Goal: Task Accomplishment & Management: Complete application form

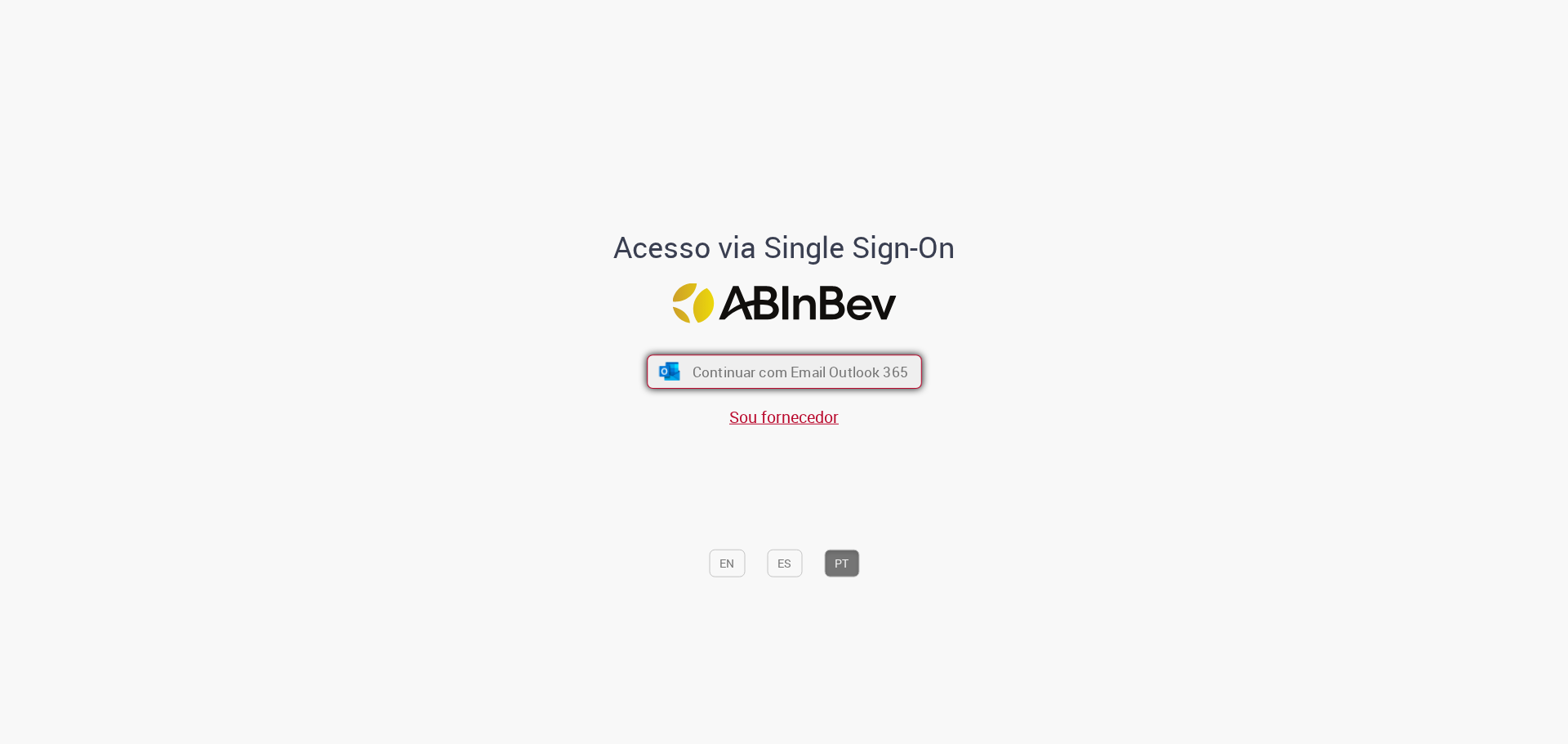
click at [811, 367] on span "Continuar com Email Outlook 365" at bounding box center [800, 371] width 216 height 19
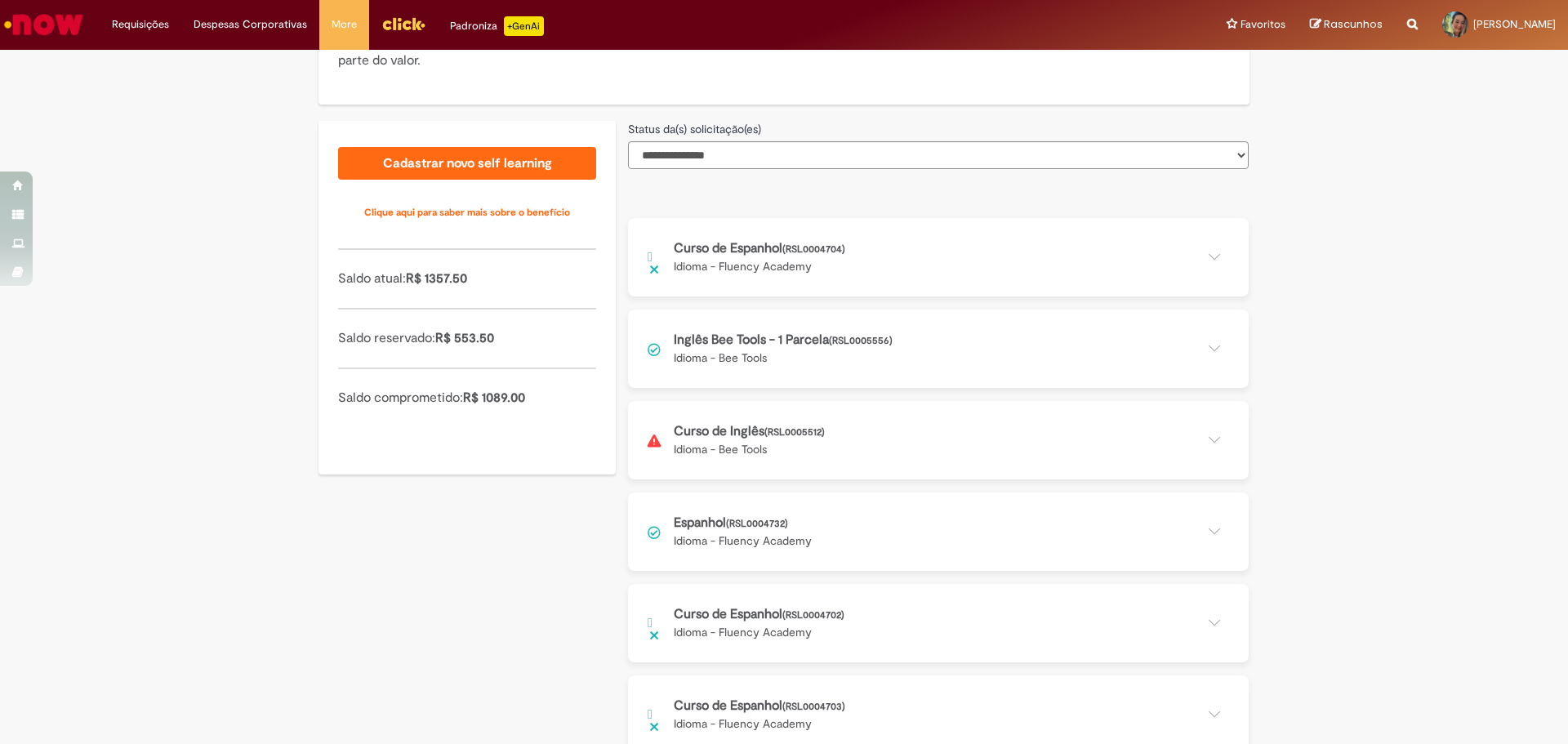
scroll to position [397, 0]
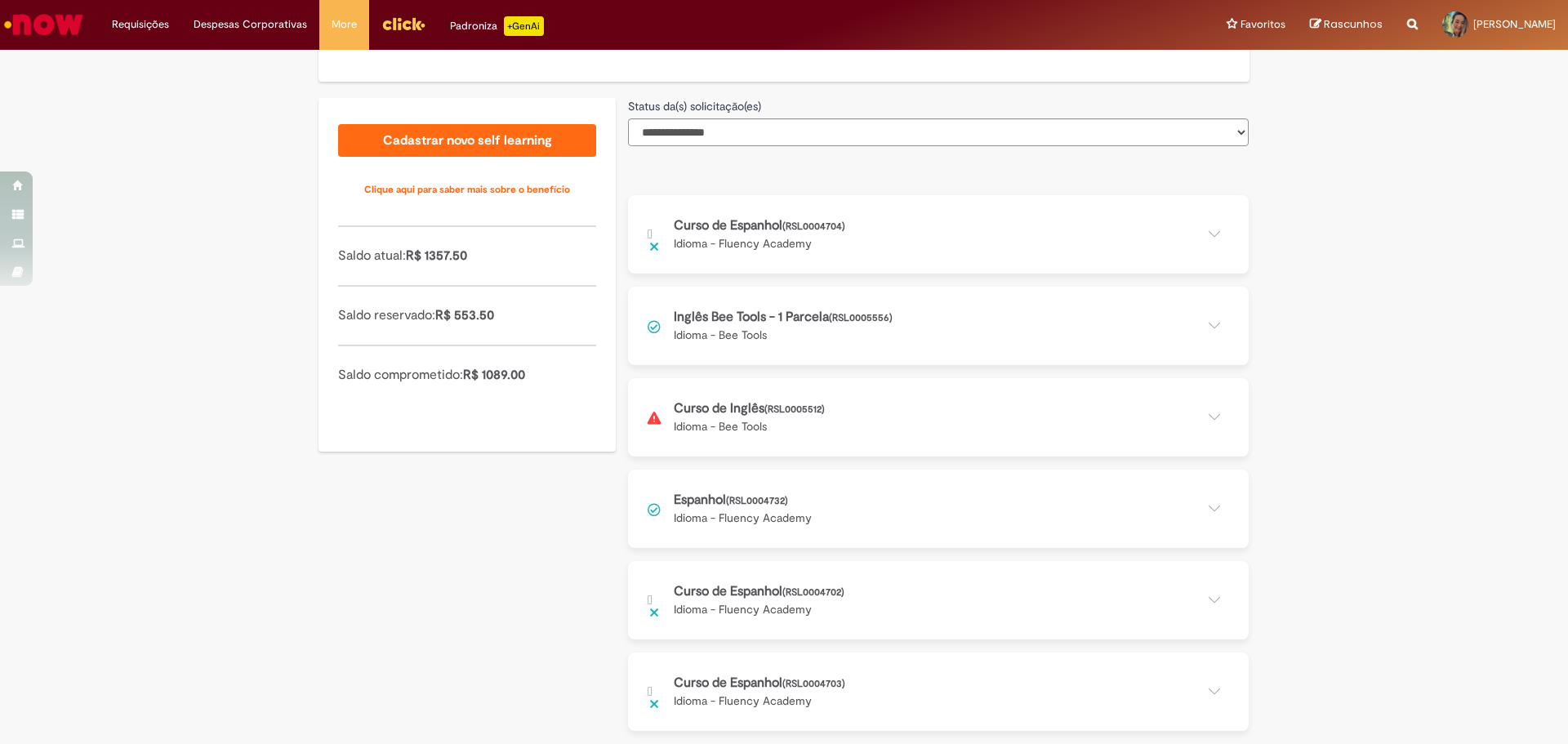
click at [1203, 410] on button at bounding box center [938, 417] width 620 height 78
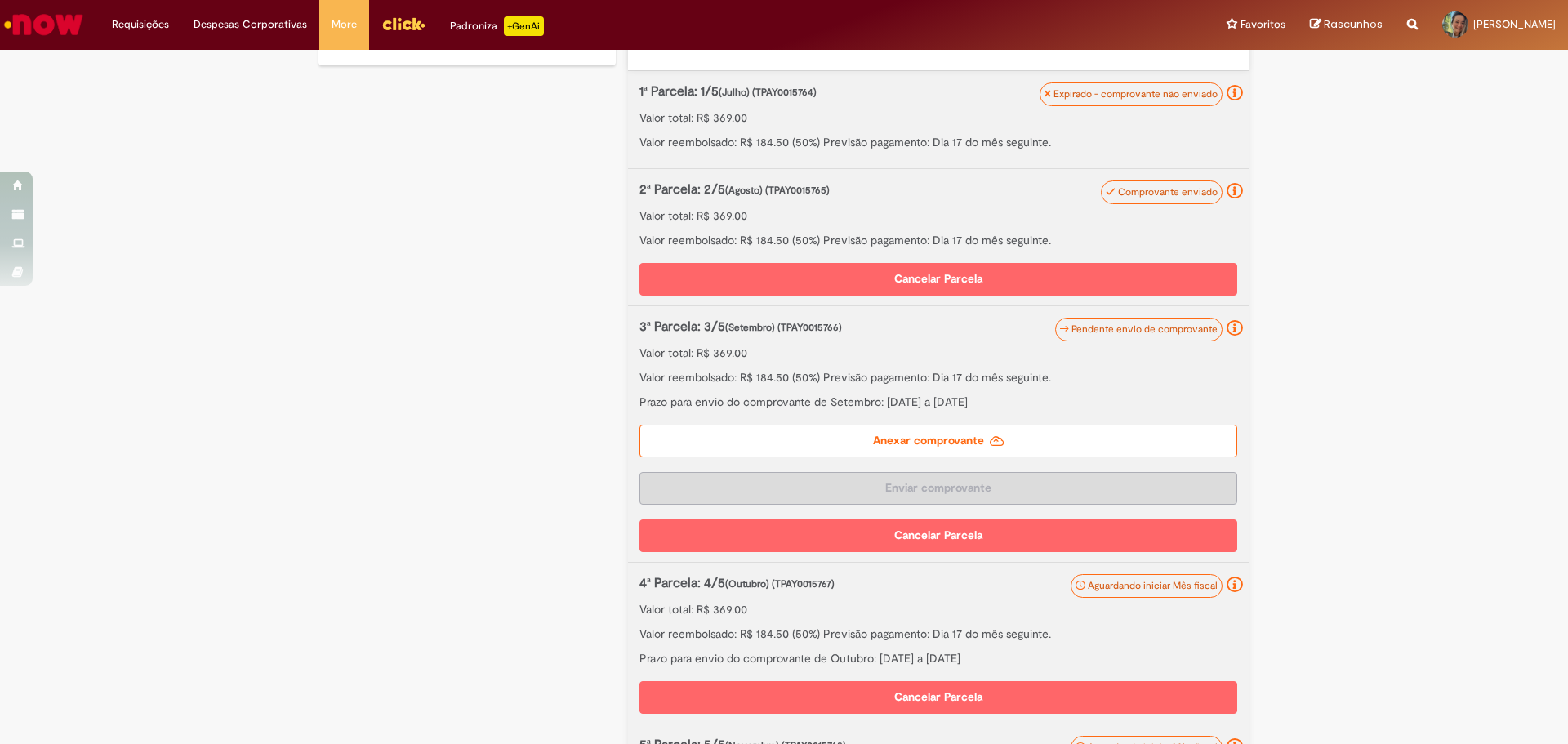
scroll to position [805, 0]
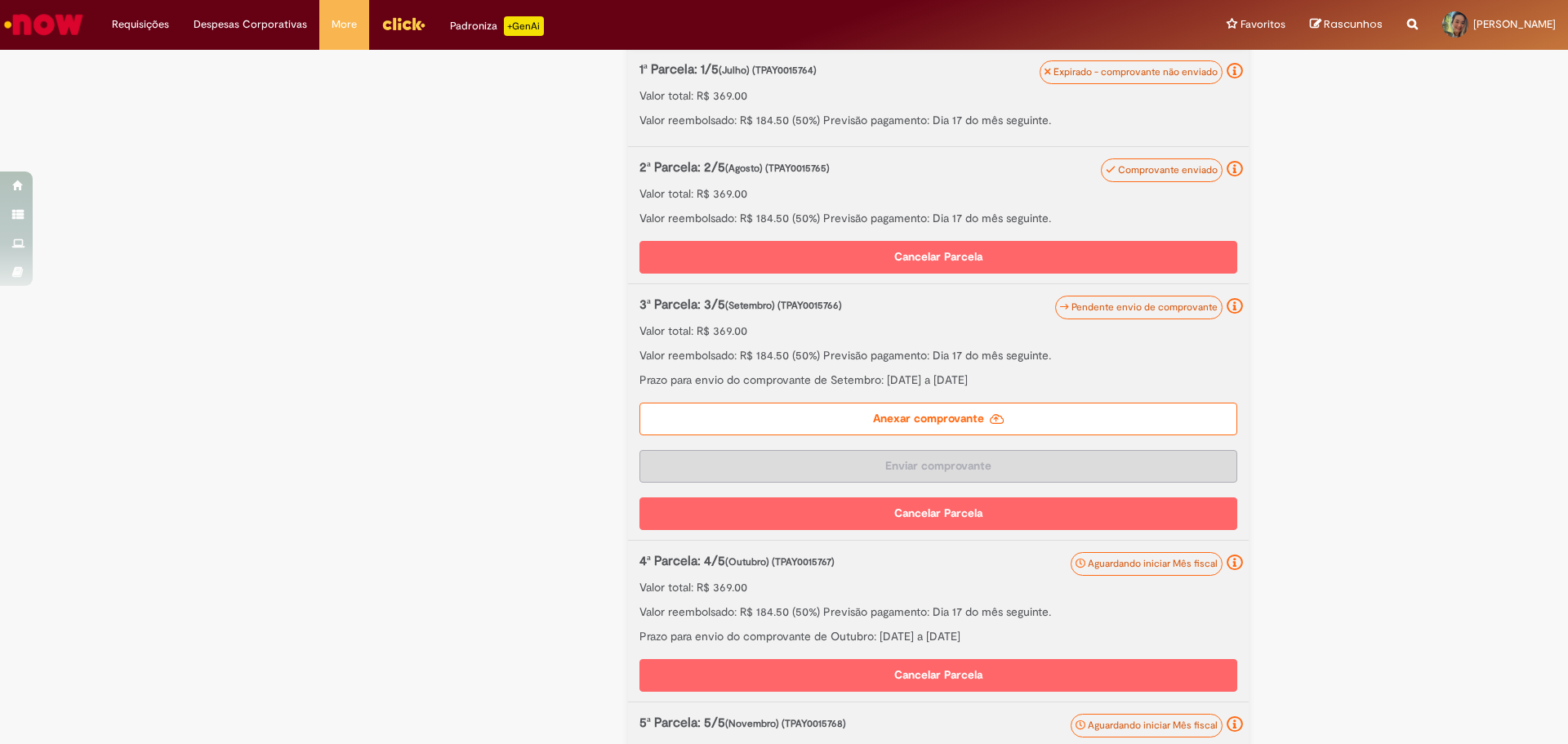
click at [968, 417] on label "Anexar comprovante" at bounding box center [938, 418] width 598 height 32
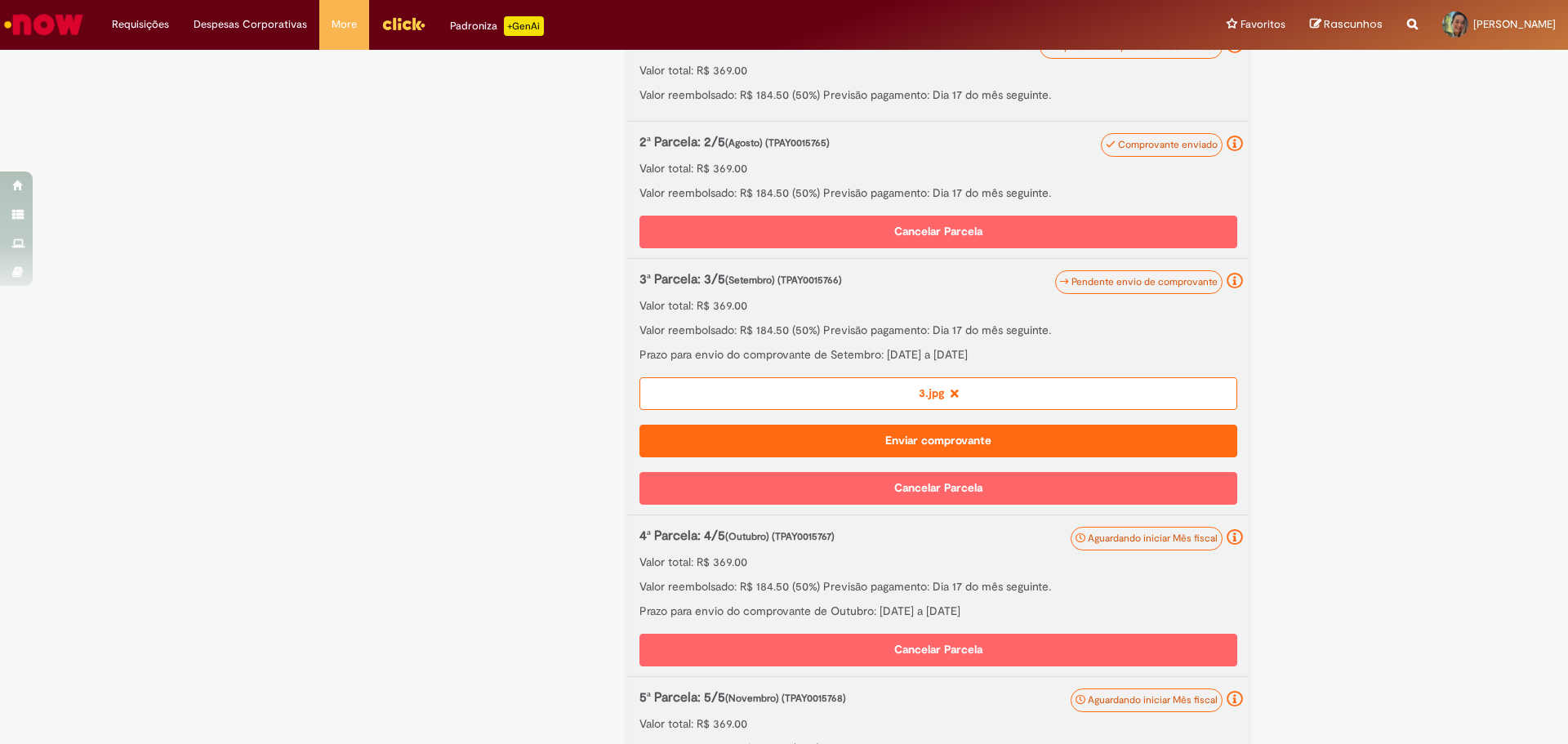
scroll to position [843, 0]
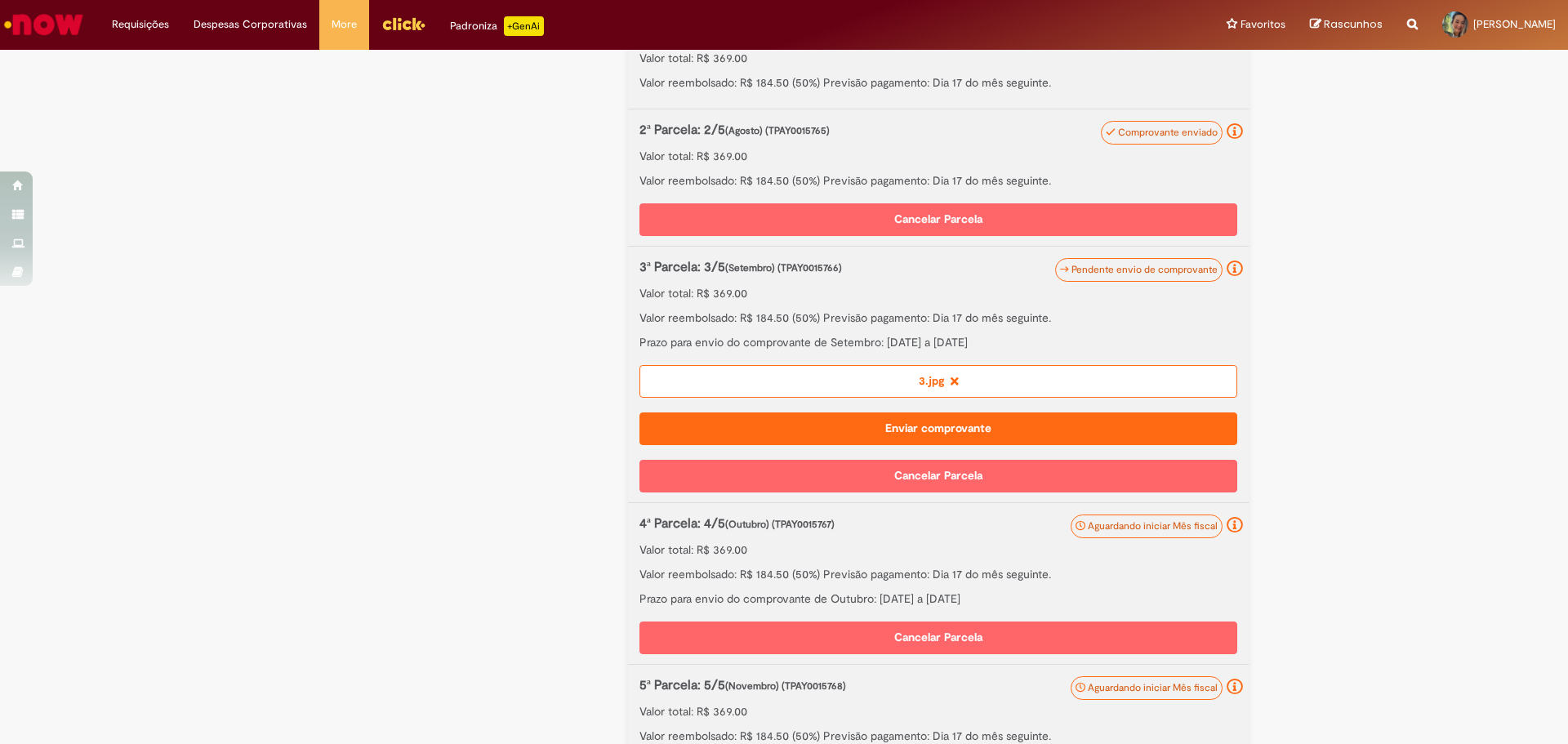
click at [899, 428] on button "Enviar comprovante" at bounding box center [938, 428] width 598 height 32
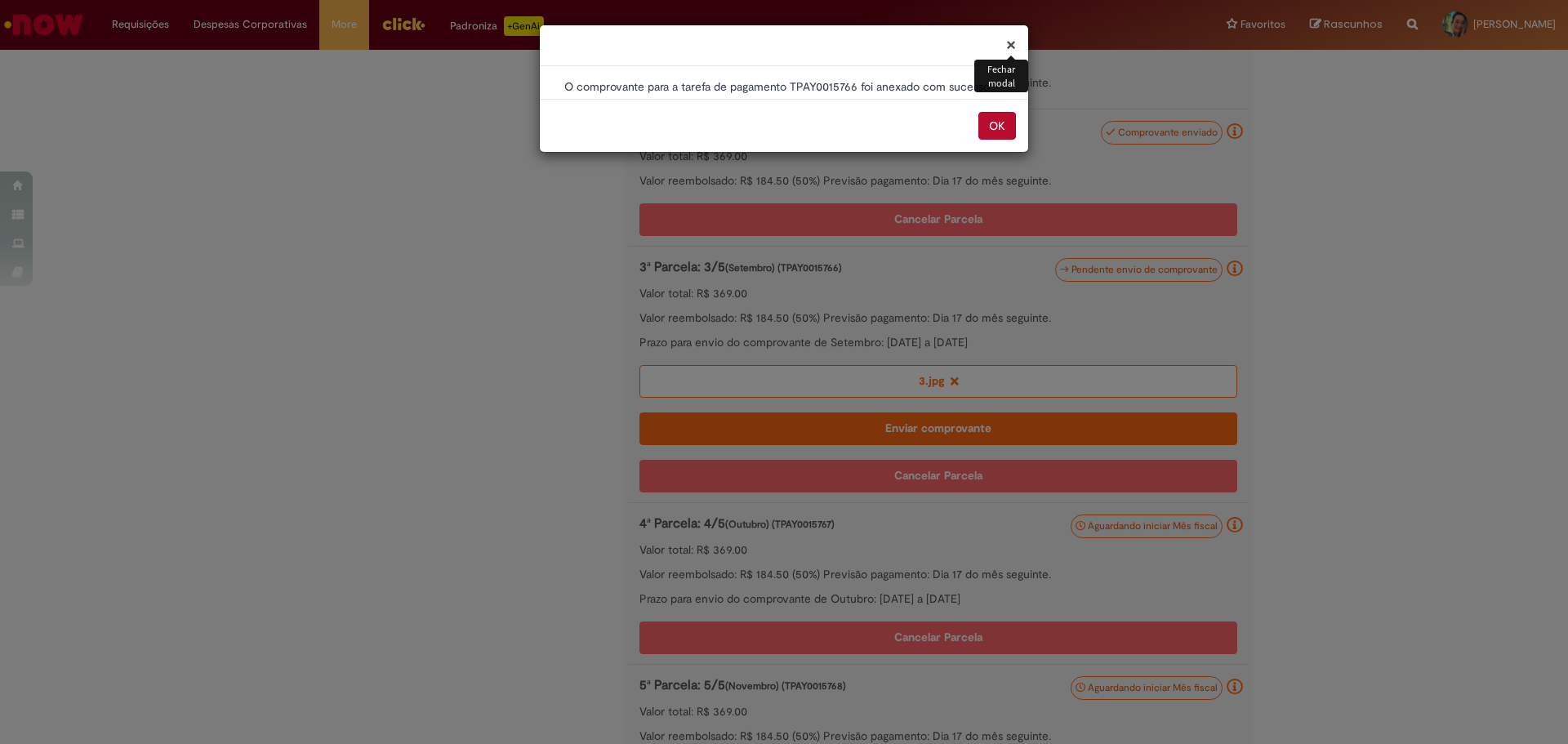
click at [996, 123] on button "OK" at bounding box center [997, 125] width 37 height 27
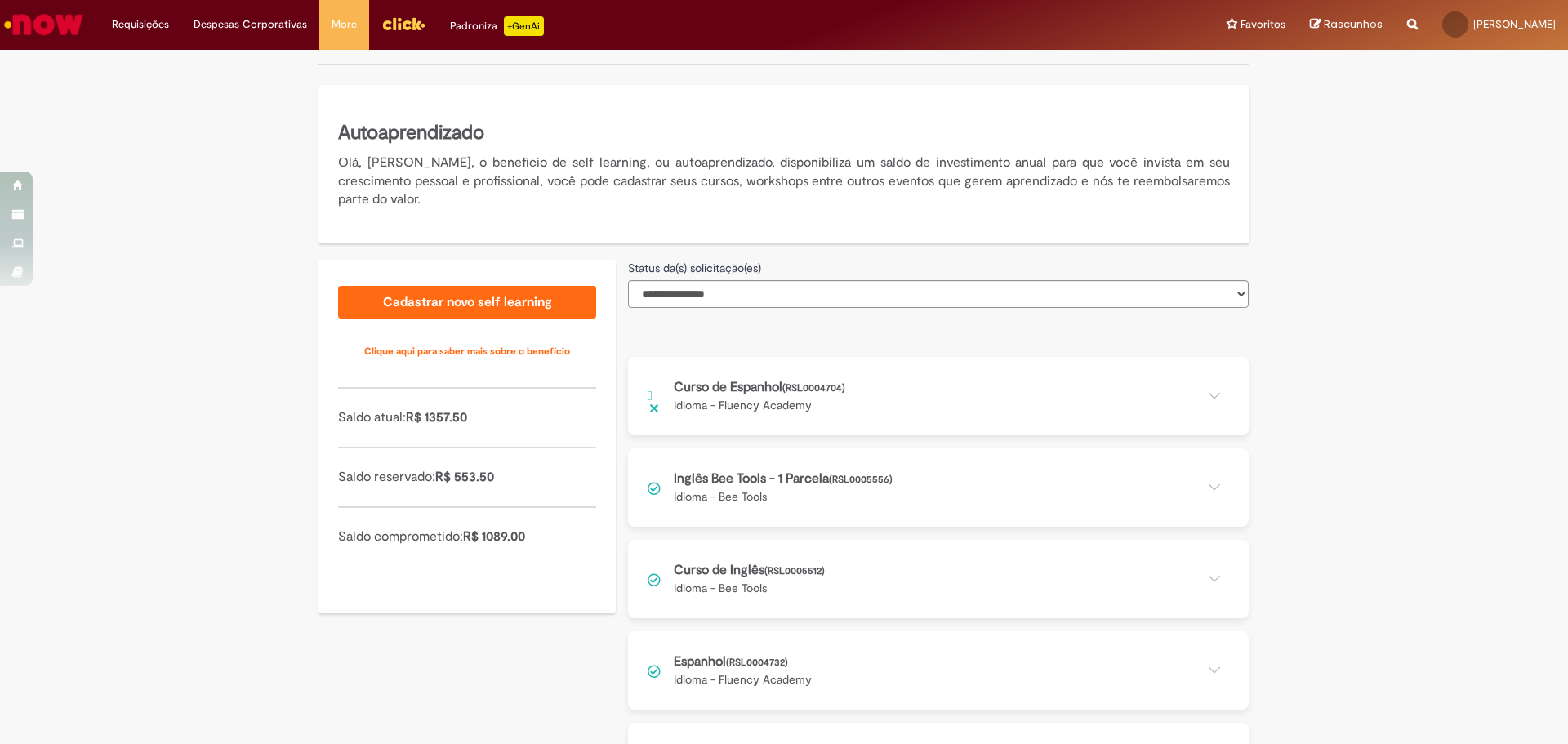
scroll to position [245, 0]
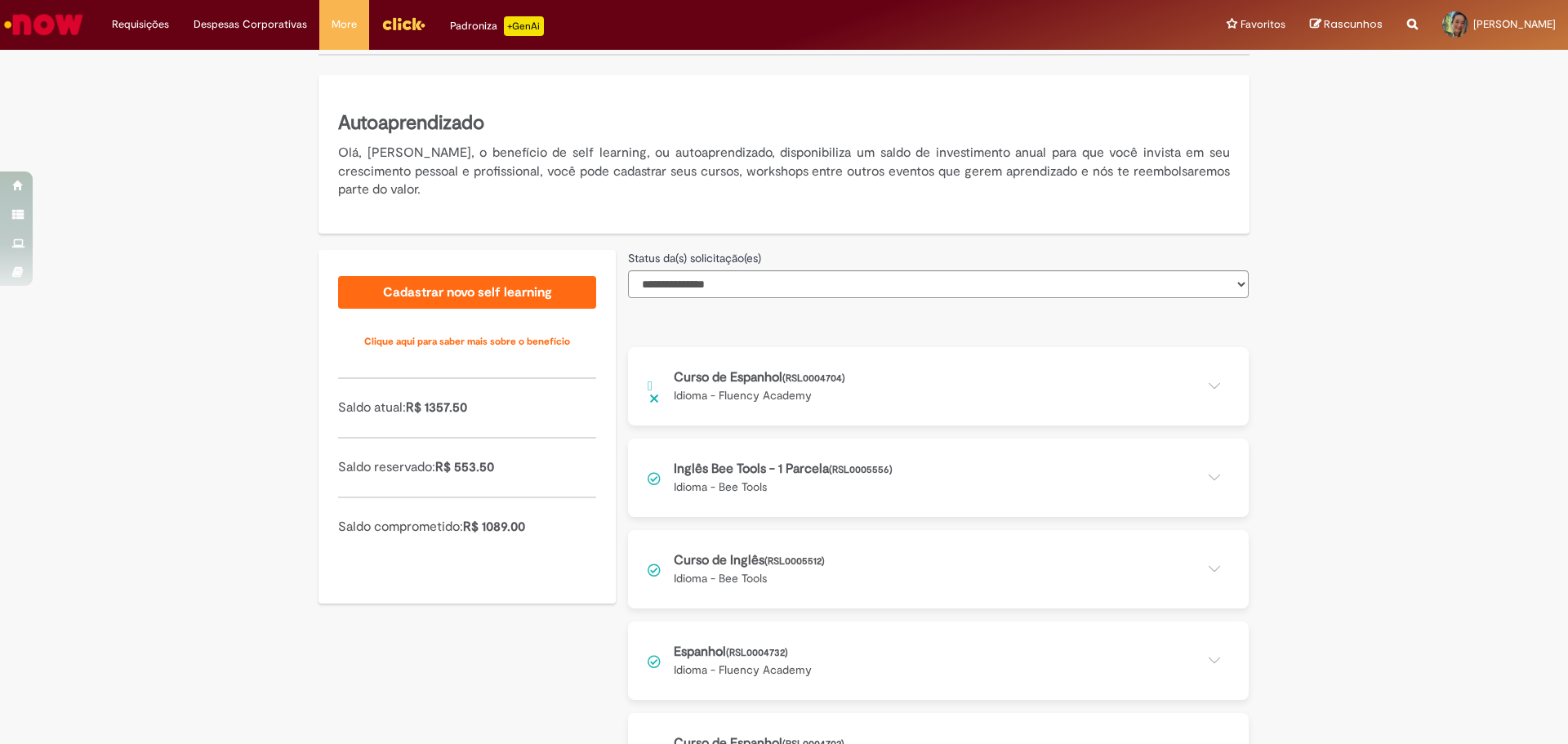
click at [1207, 385] on button at bounding box center [938, 386] width 620 height 78
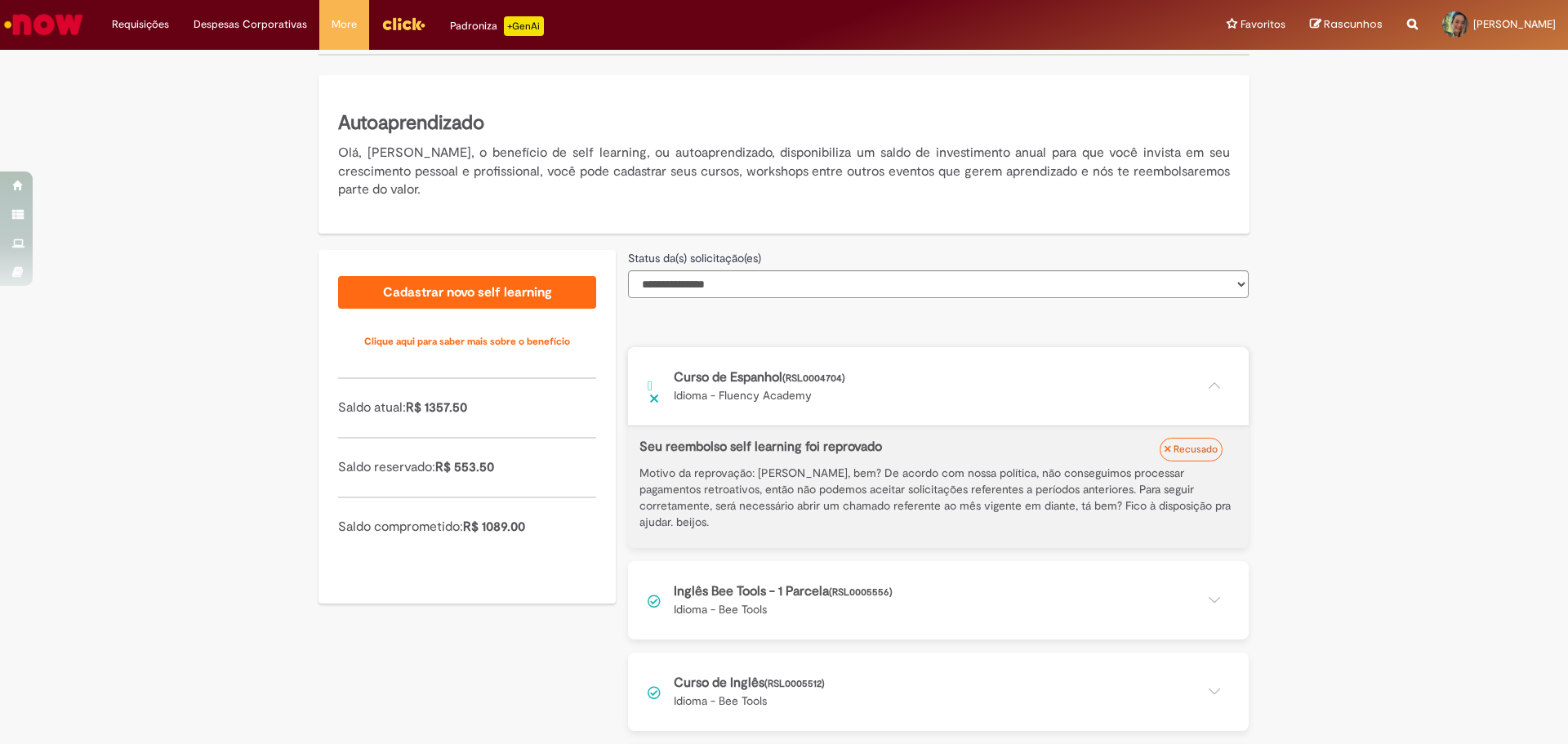
click at [1214, 392] on button at bounding box center [938, 386] width 620 height 78
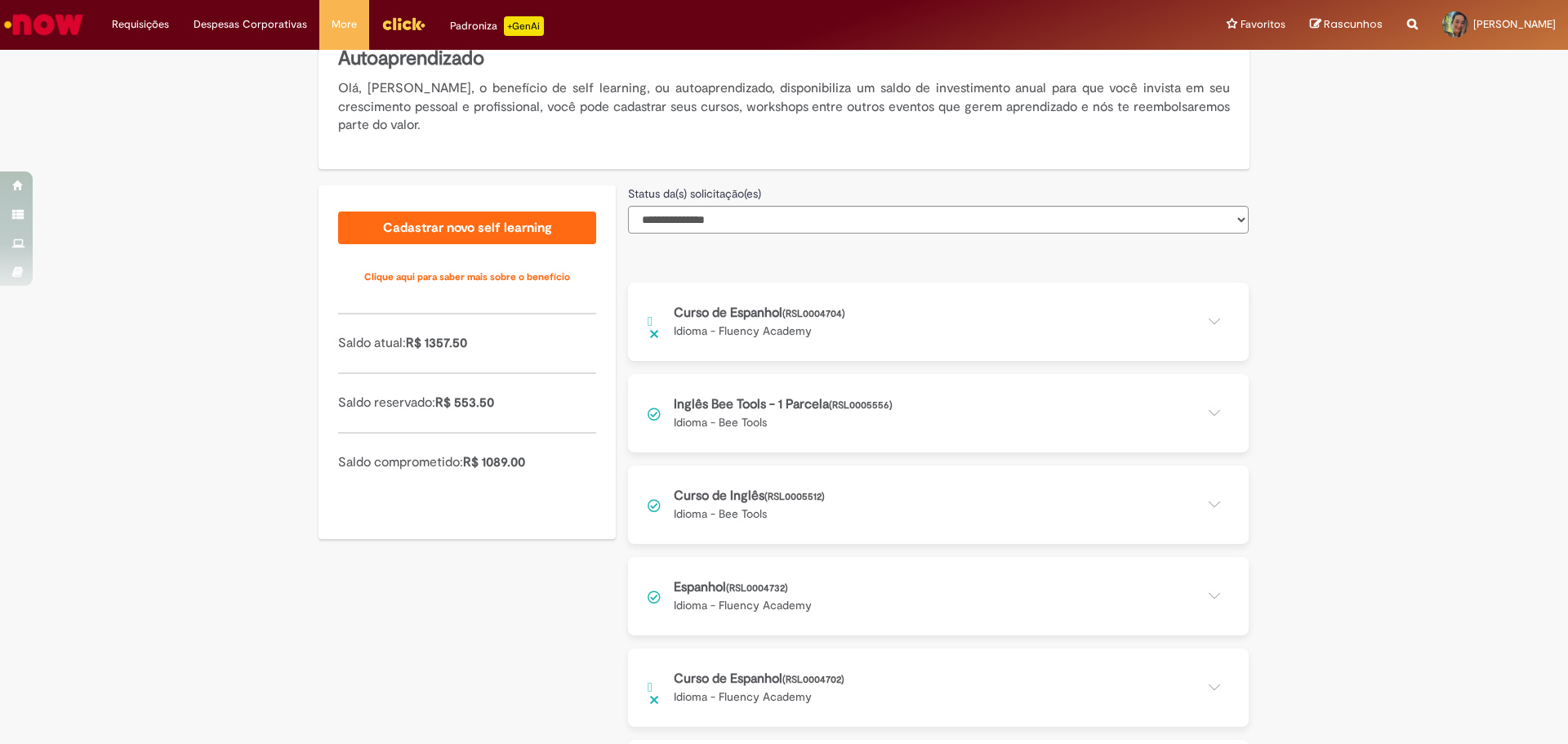
scroll to position [397, 0]
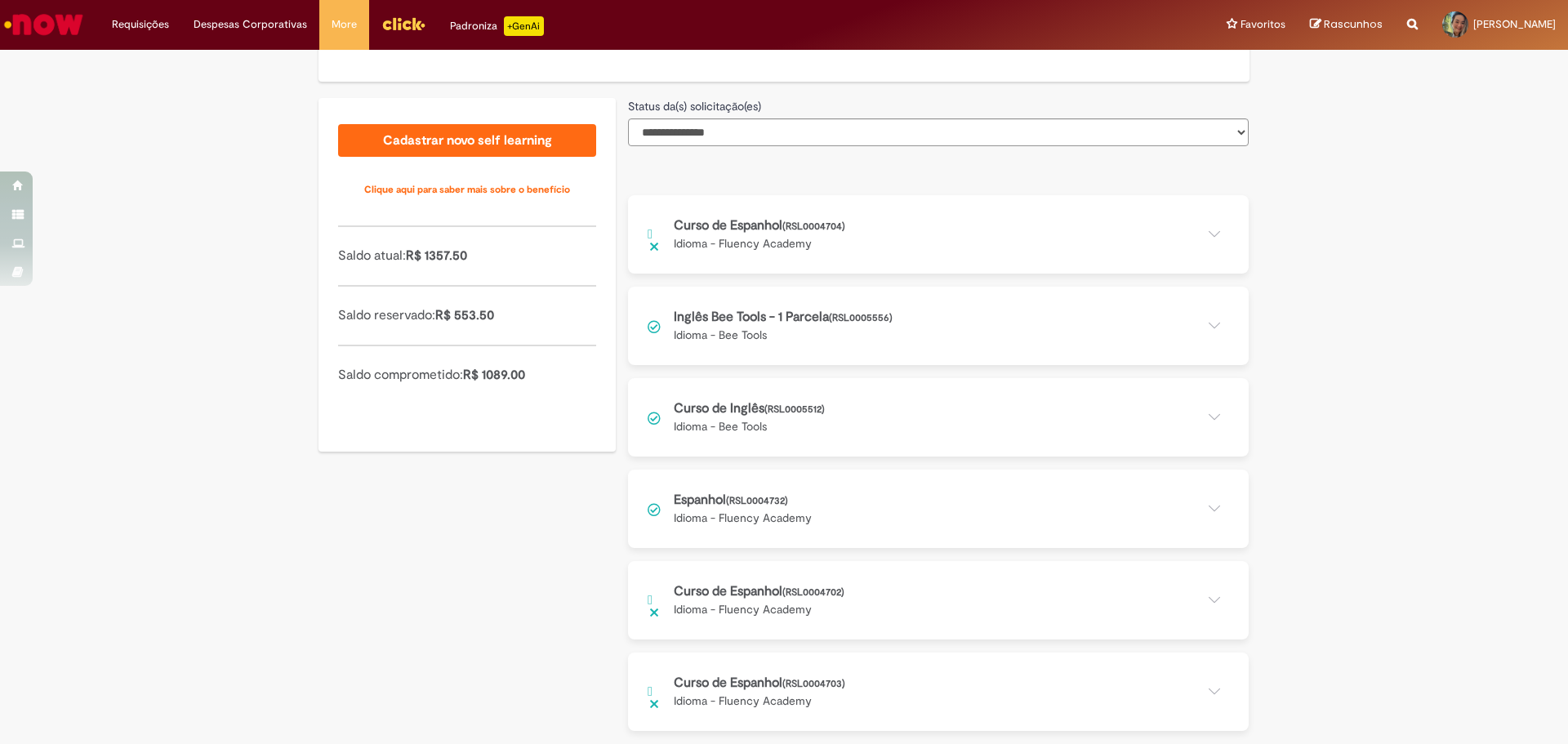
click at [1217, 601] on button at bounding box center [938, 600] width 620 height 78
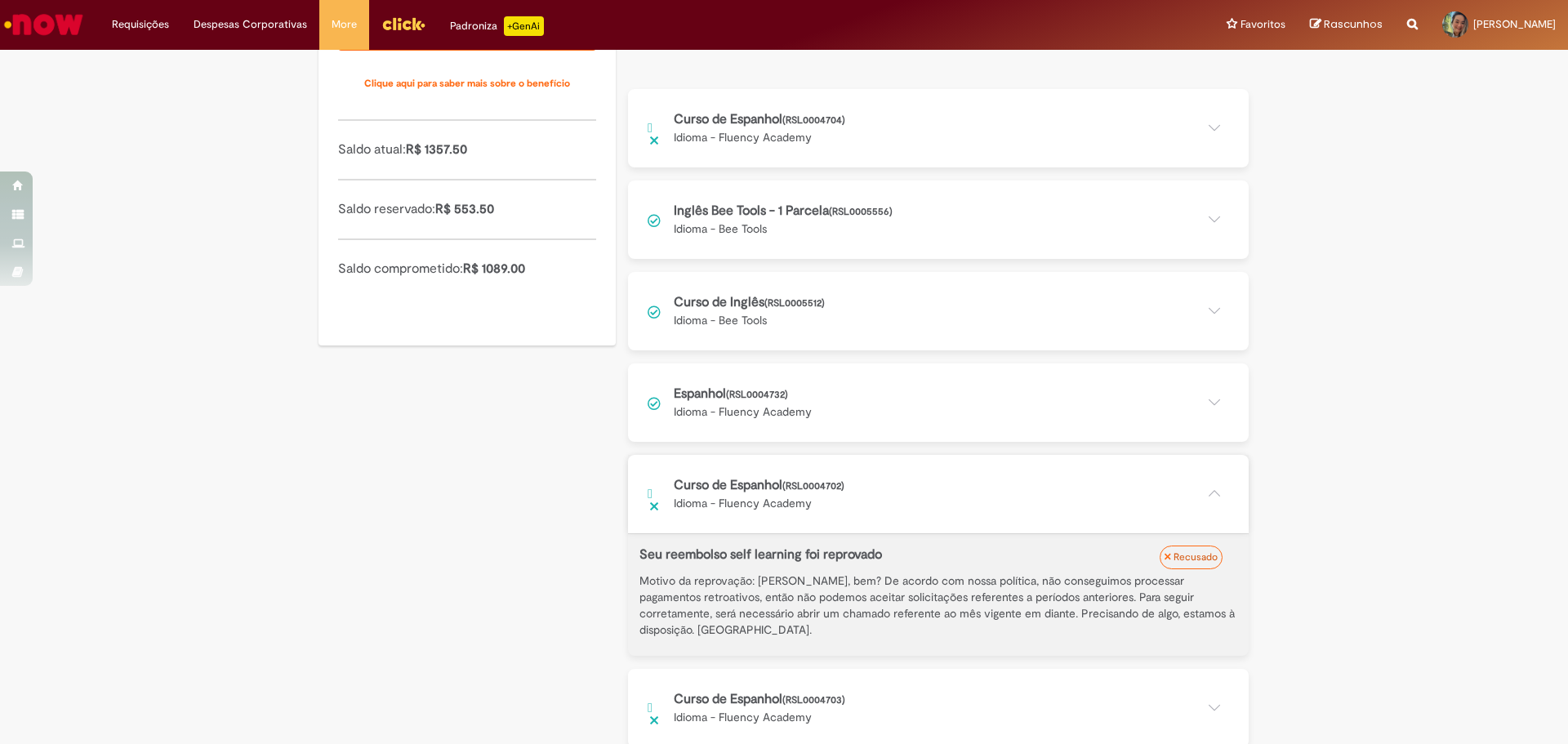
scroll to position [519, 0]
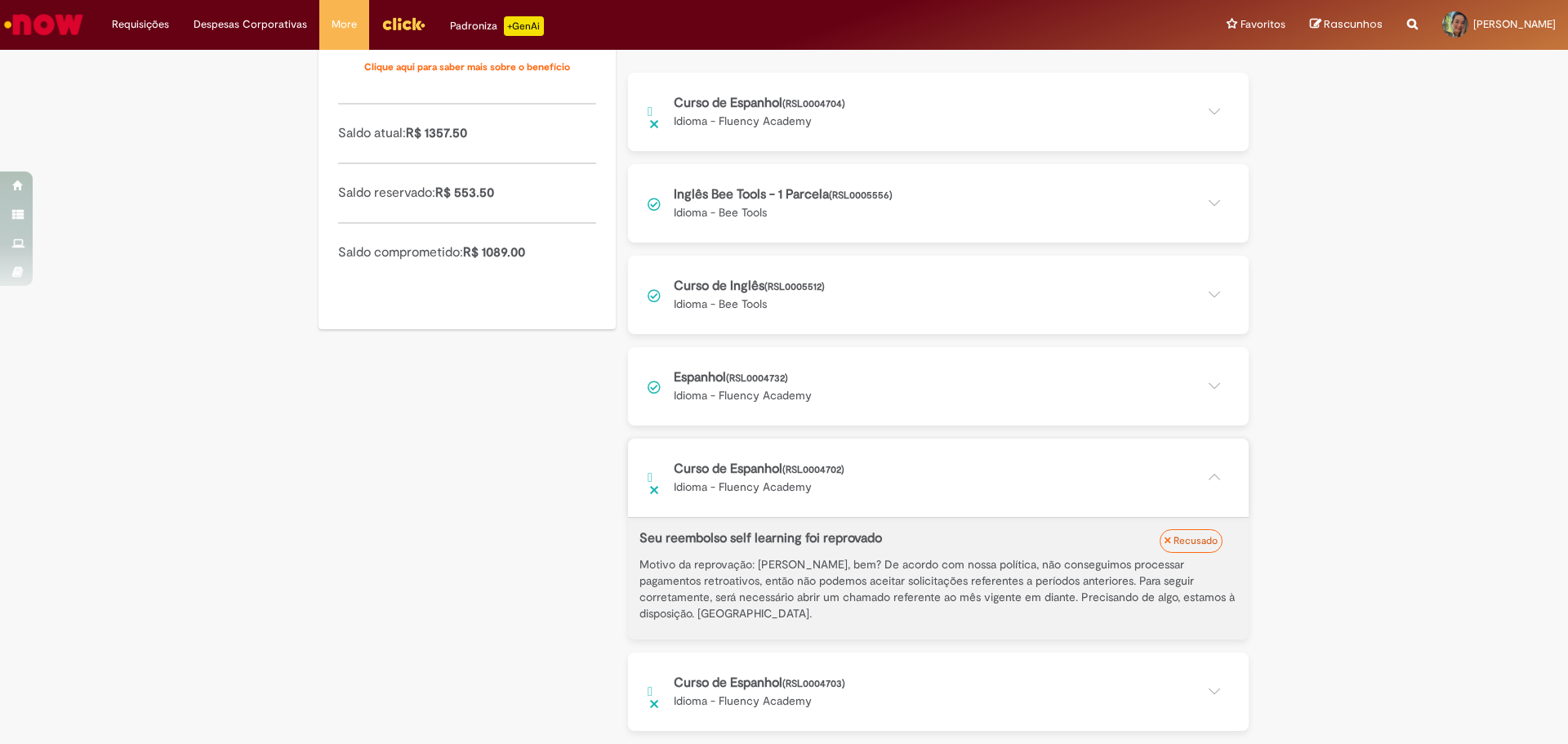
click at [1203, 477] on button at bounding box center [938, 477] width 620 height 78
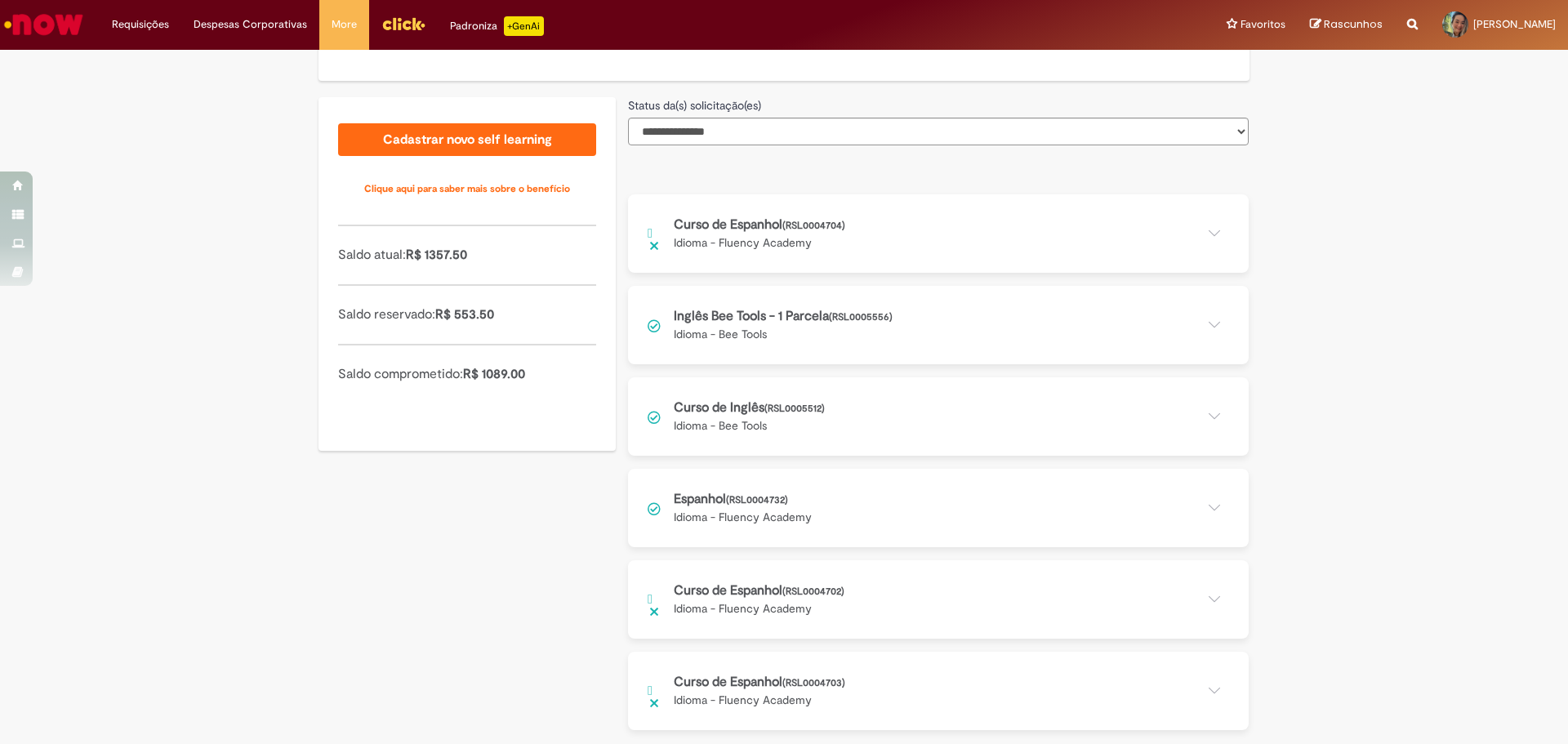
scroll to position [397, 0]
click at [1208, 690] on button at bounding box center [938, 692] width 620 height 78
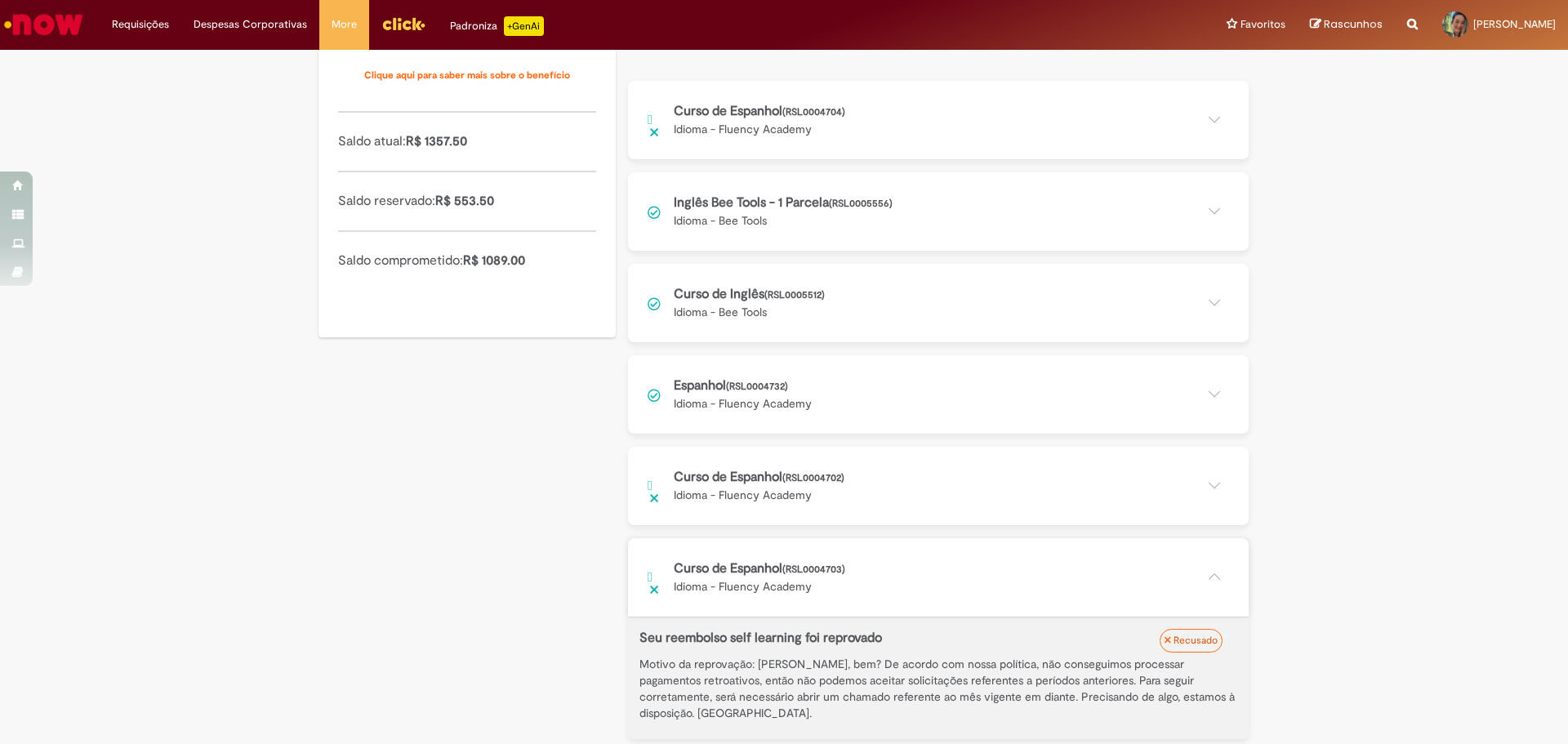
scroll to position [519, 0]
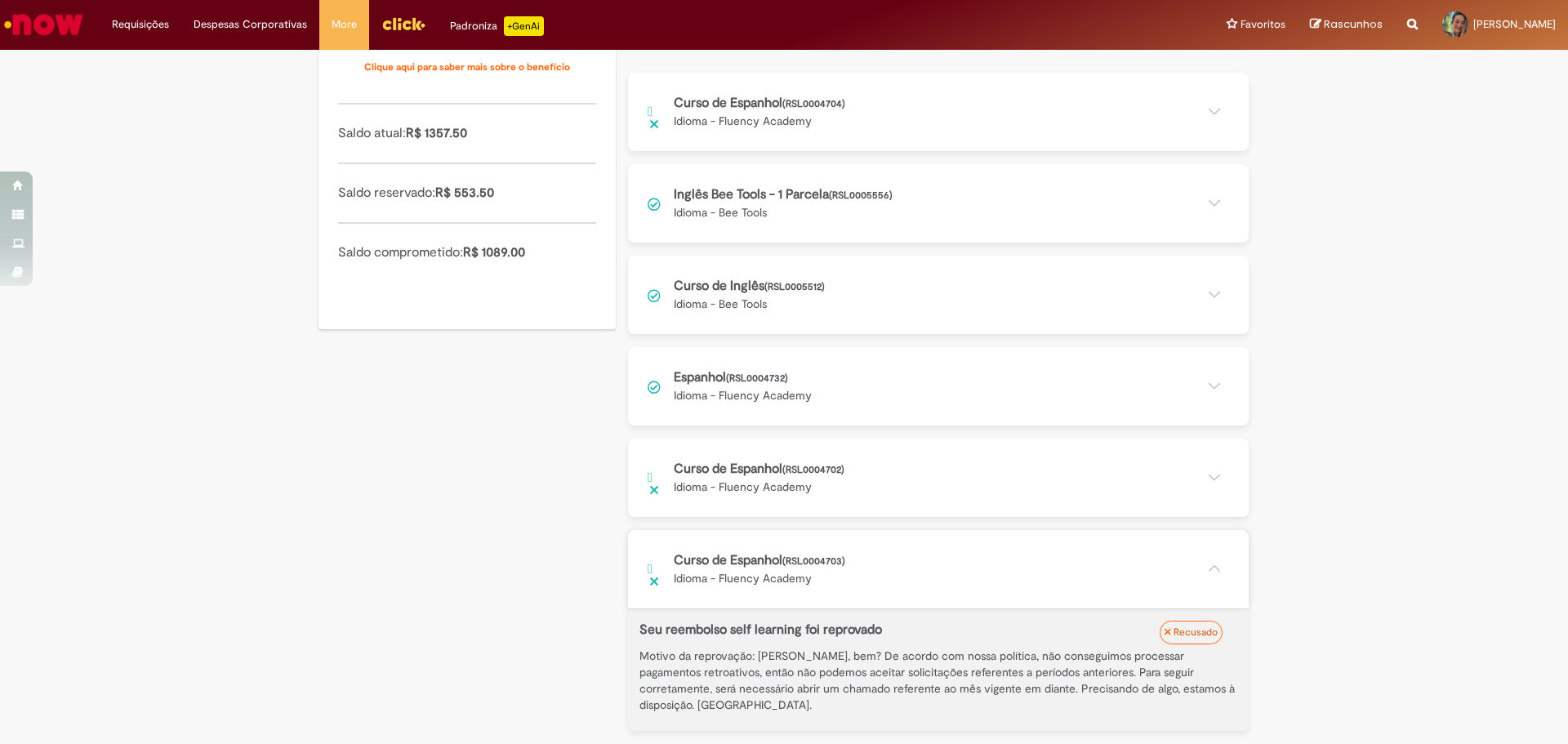
click at [1203, 567] on button at bounding box center [938, 569] width 620 height 78
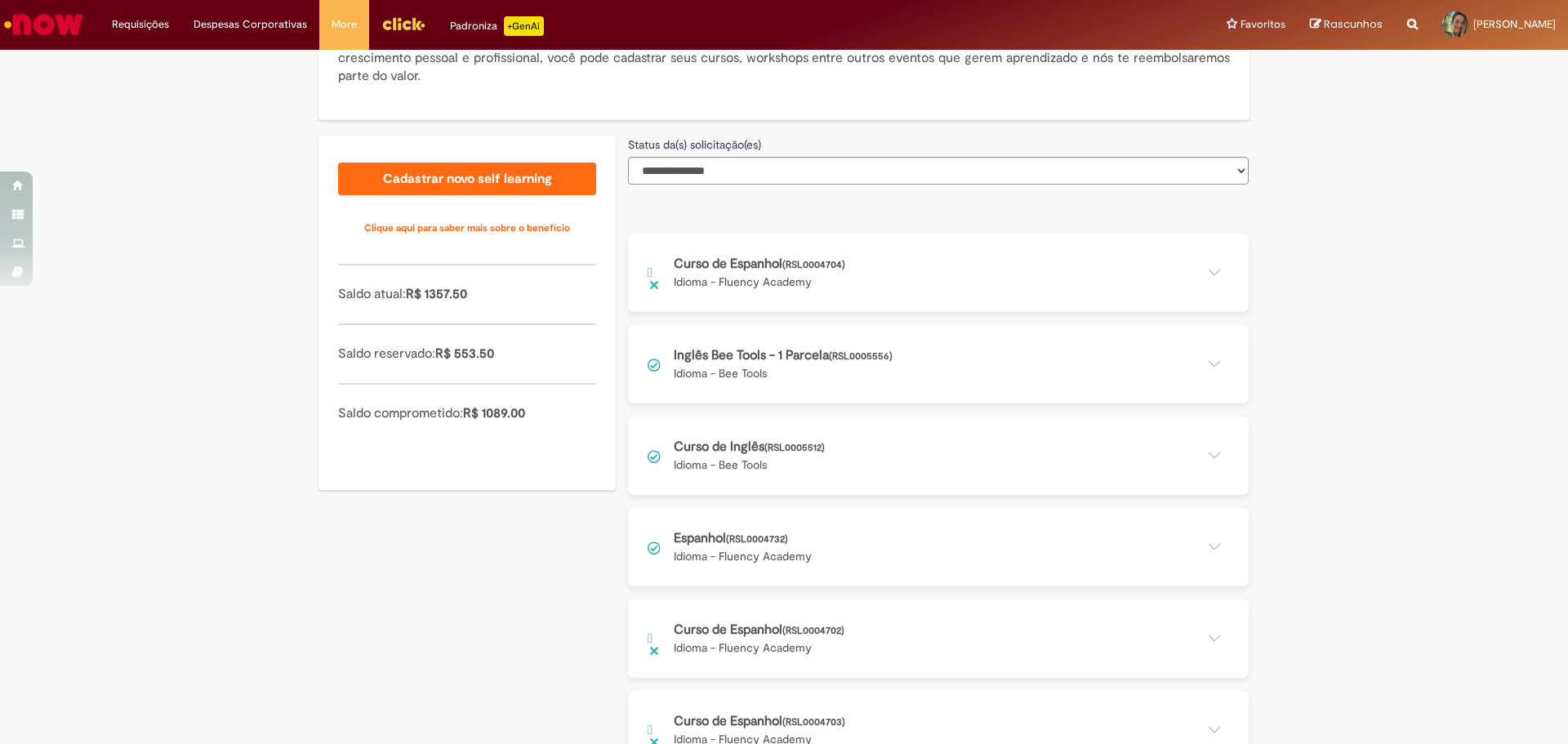
scroll to position [397, 0]
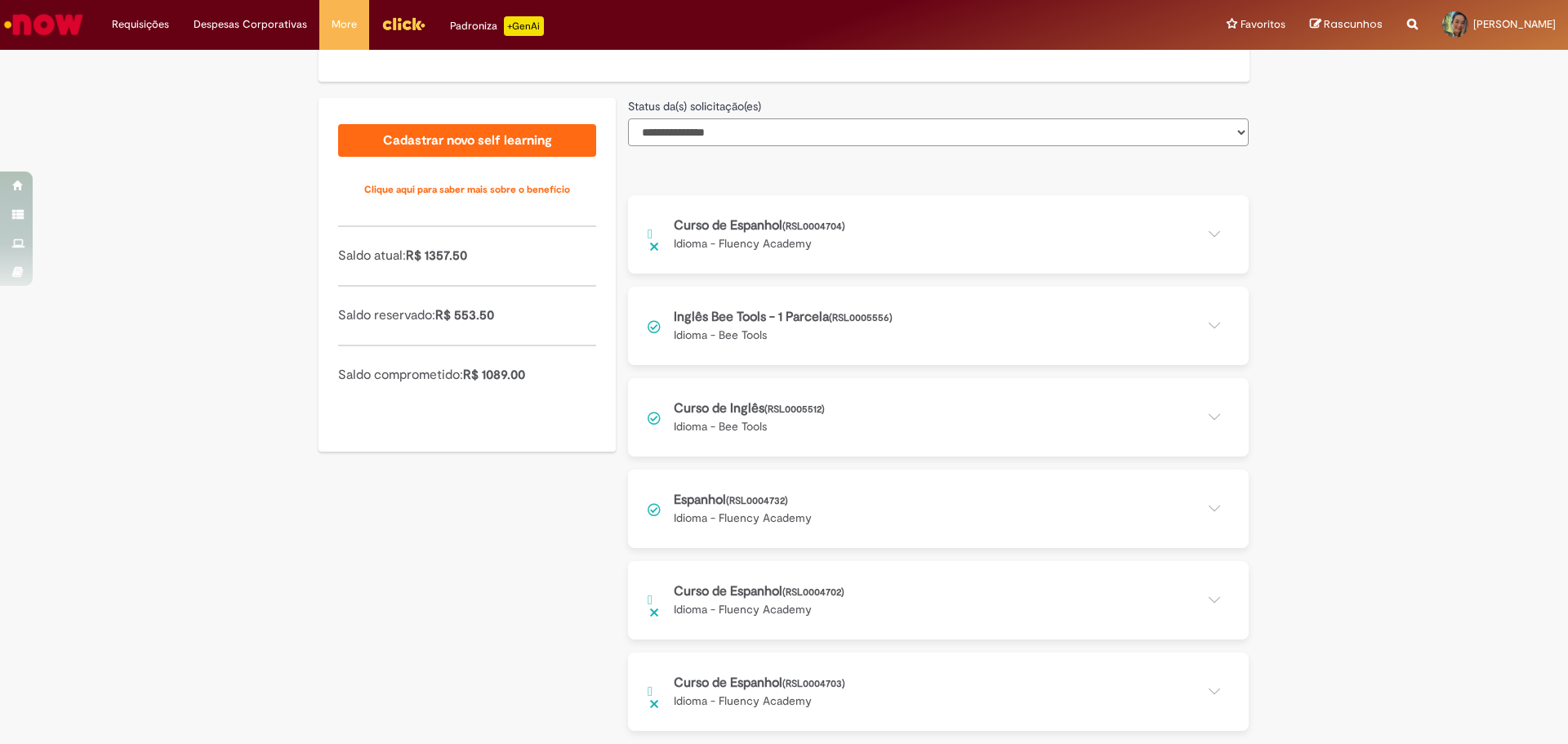
click at [931, 131] on select "**********" at bounding box center [938, 132] width 620 height 27
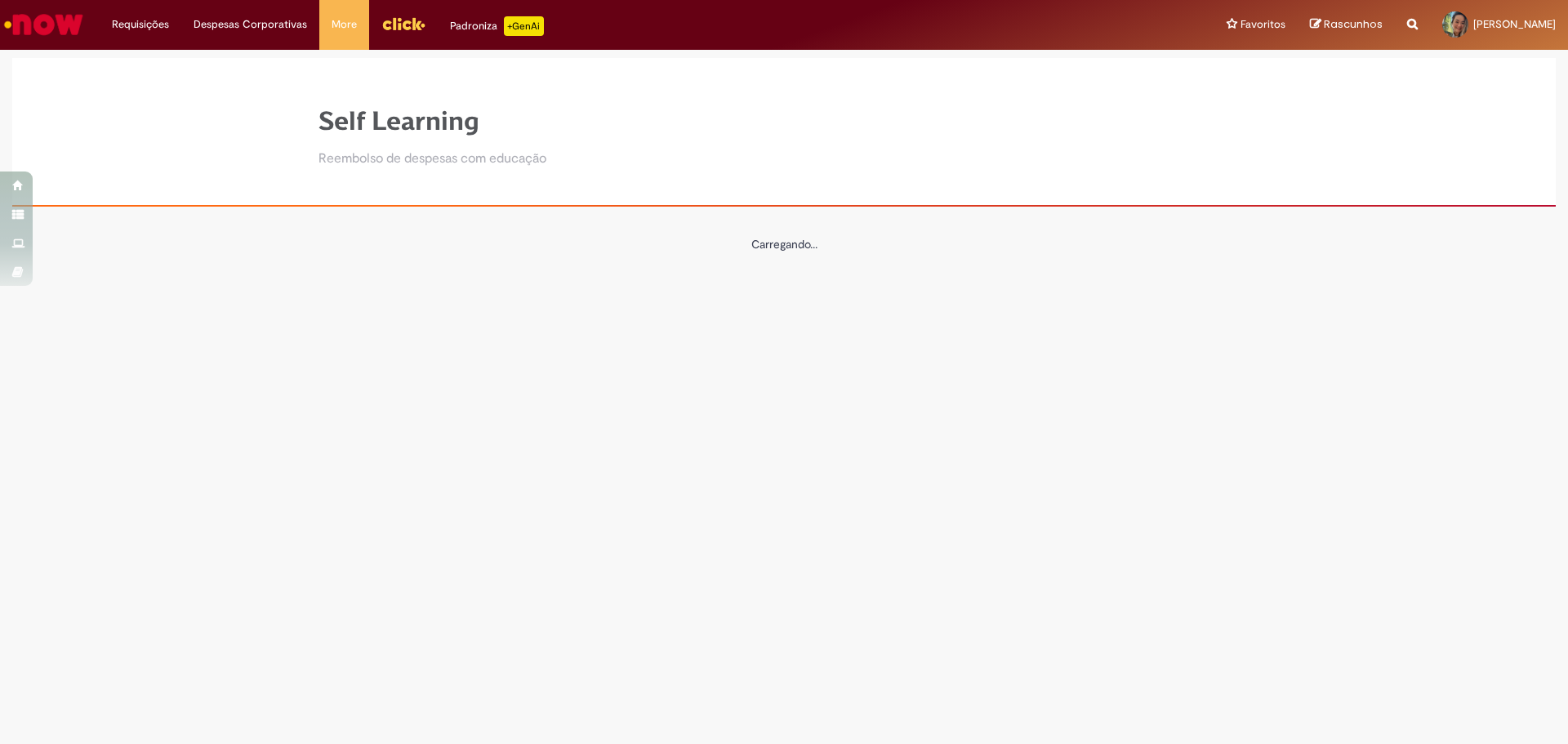
select select "*"
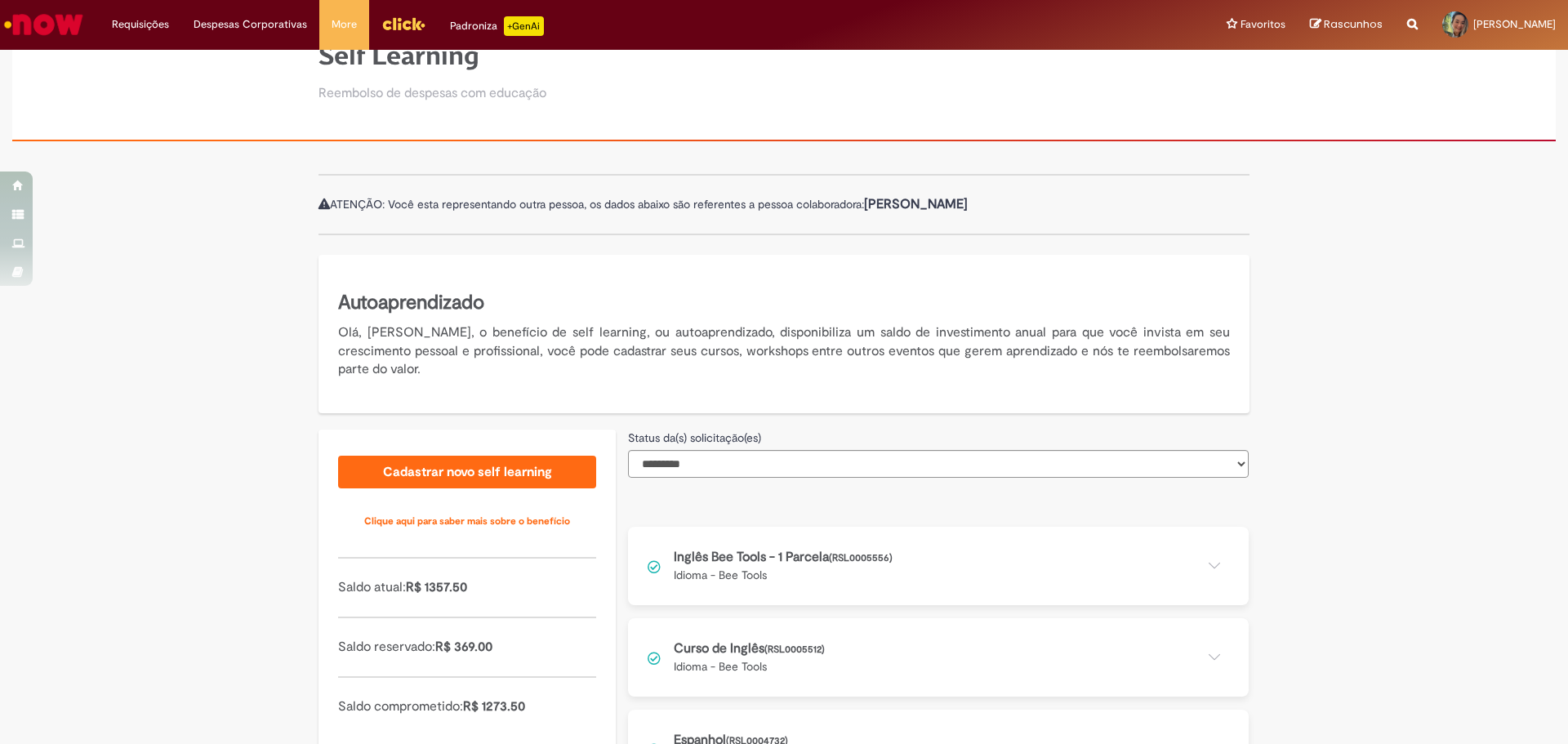
scroll to position [137, 0]
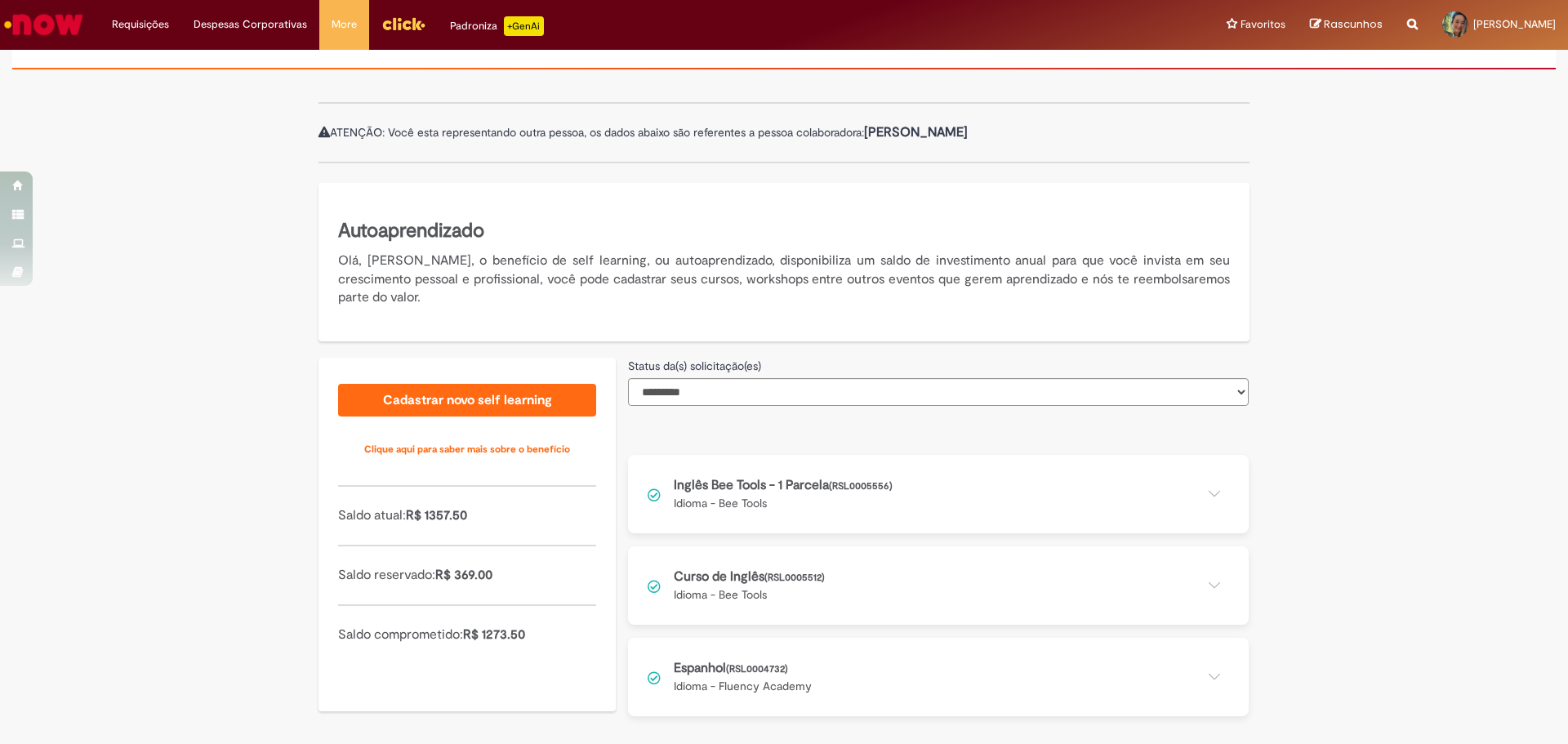
click at [1202, 678] on button at bounding box center [938, 677] width 620 height 78
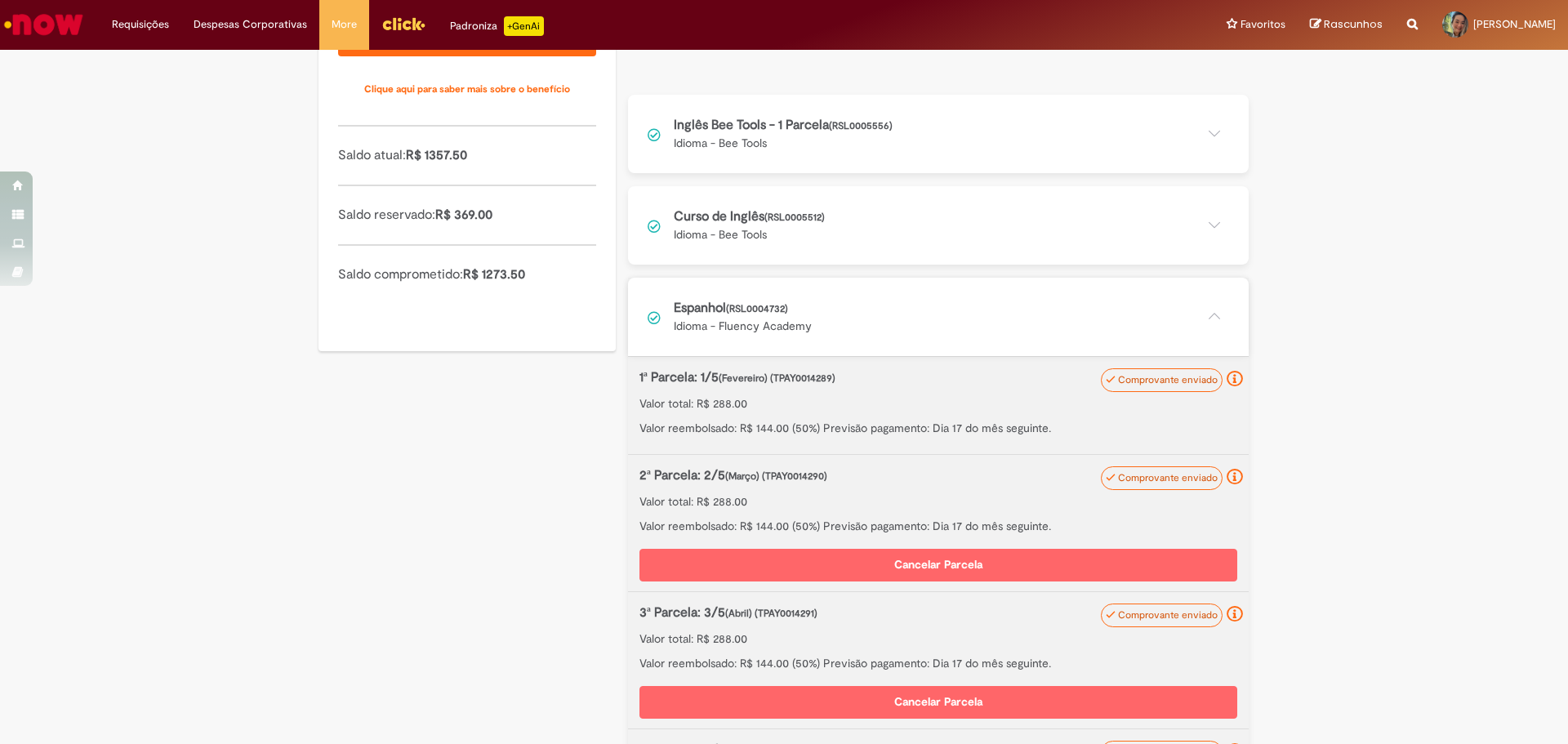
scroll to position [416, 0]
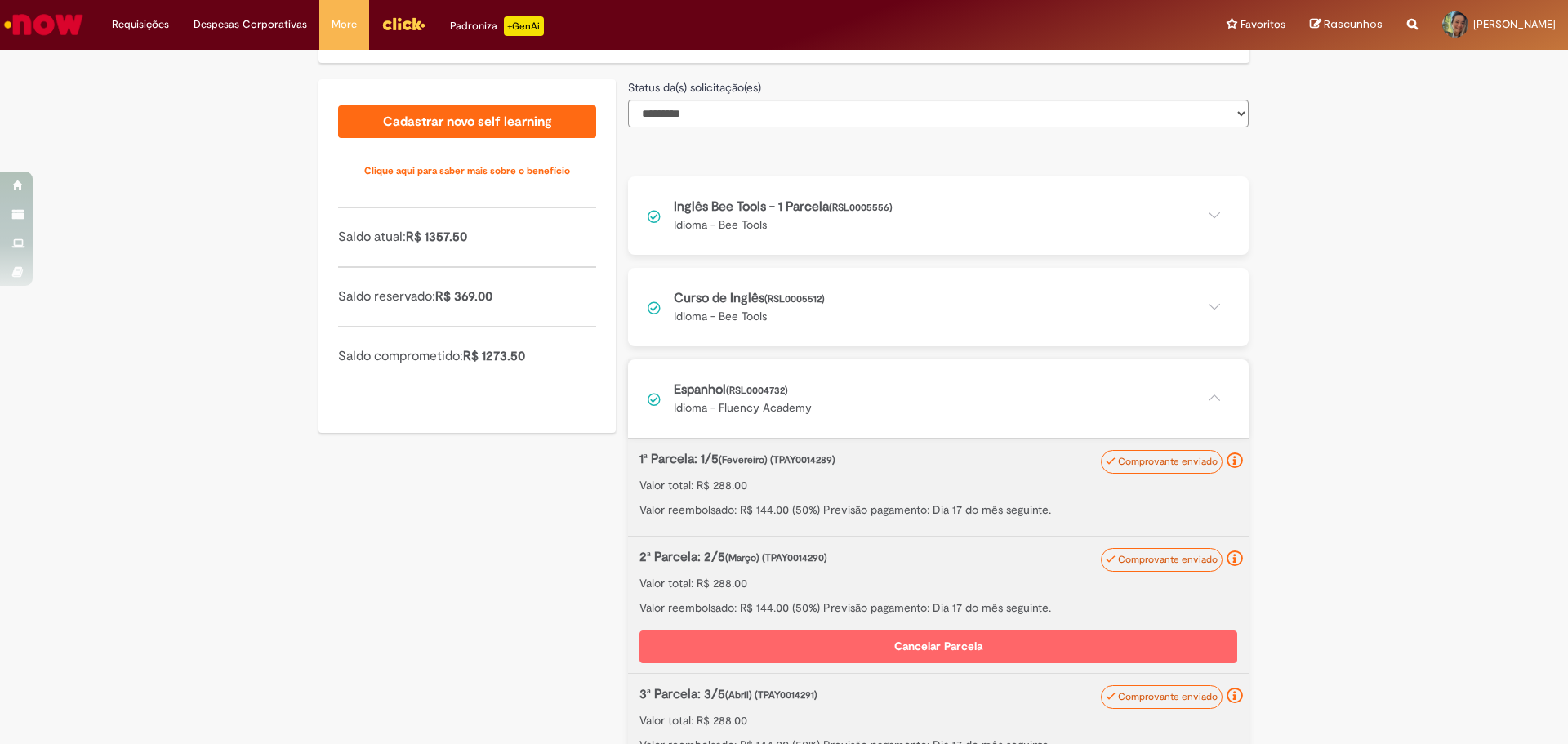
click at [1208, 396] on button at bounding box center [938, 399] width 620 height 78
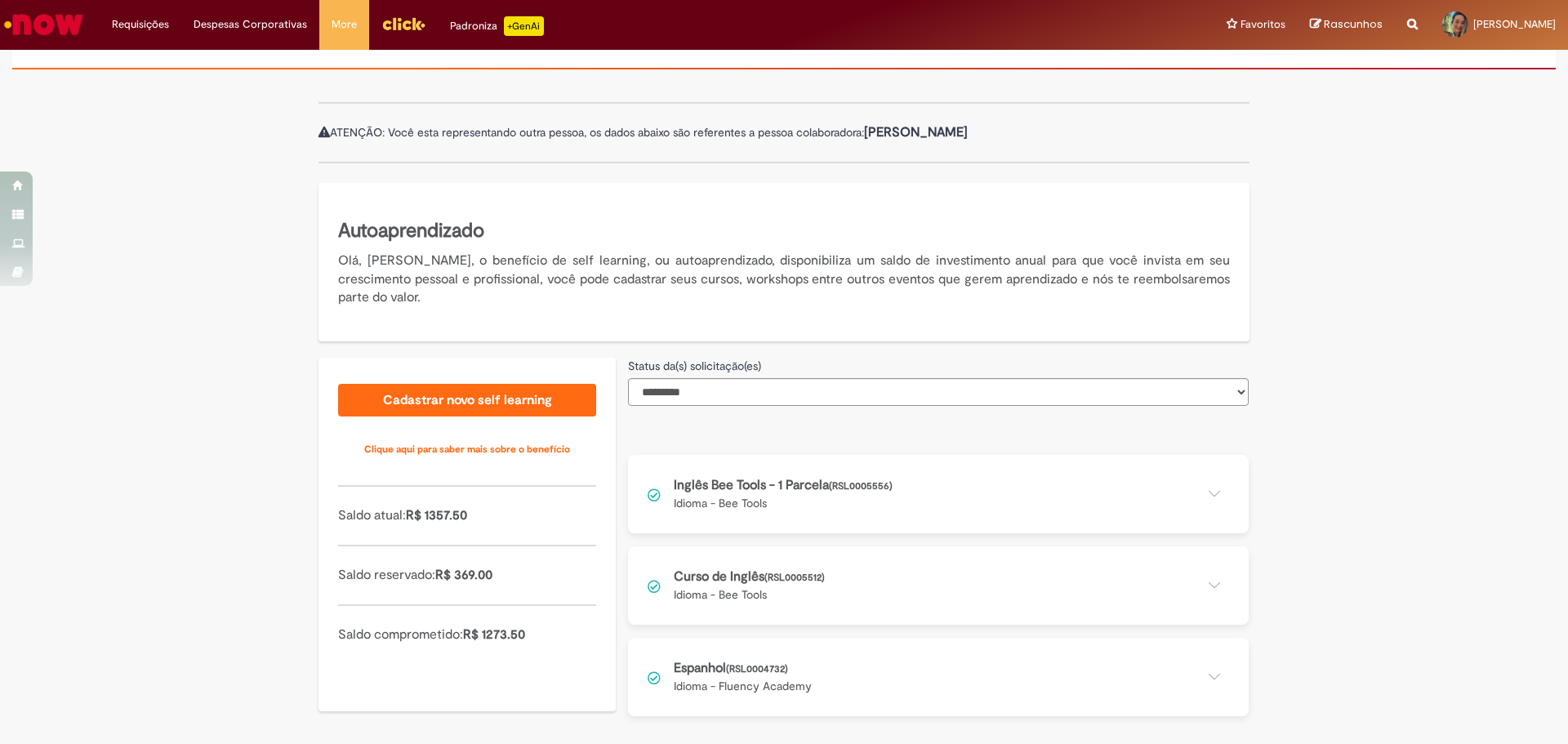
scroll to position [137, 0]
